Goal: Task Accomplishment & Management: Use online tool/utility

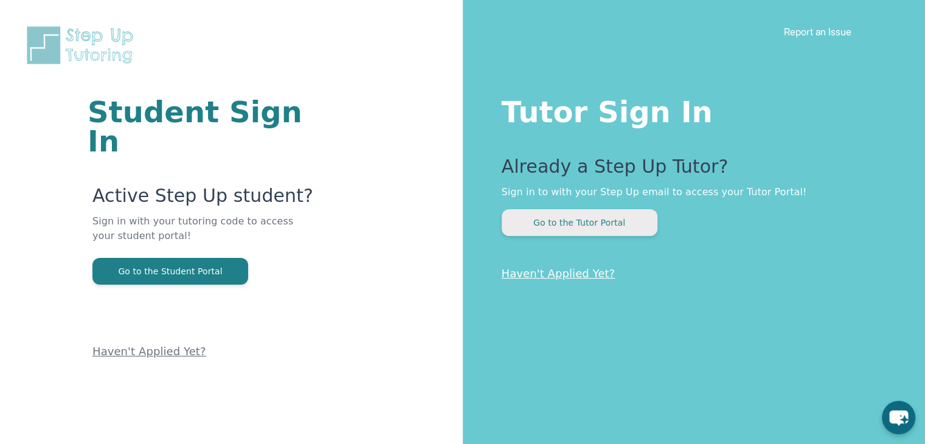
click at [580, 219] on button "Go to the Tutor Portal" at bounding box center [580, 222] width 156 height 27
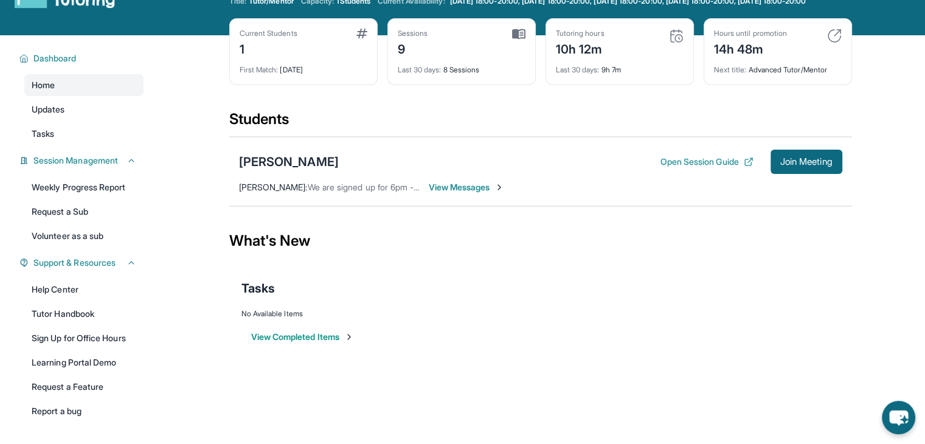
scroll to position [91, 0]
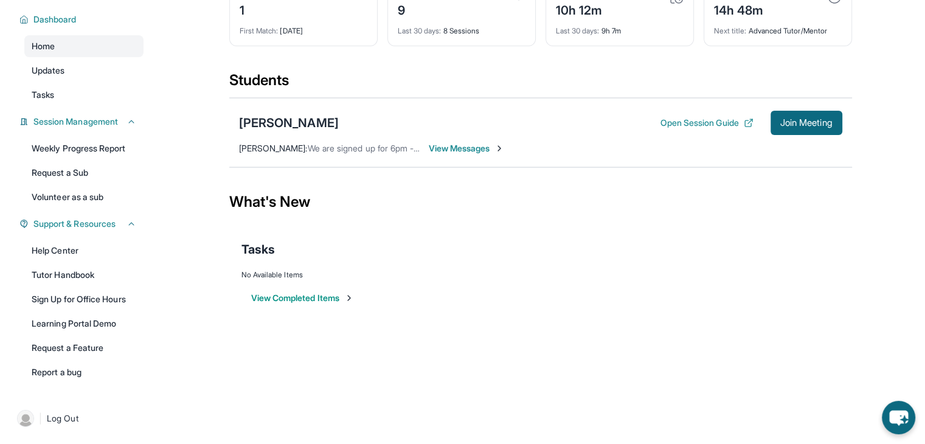
click at [658, 259] on div "Tasks" at bounding box center [540, 249] width 598 height 41
